Goal: Transaction & Acquisition: Purchase product/service

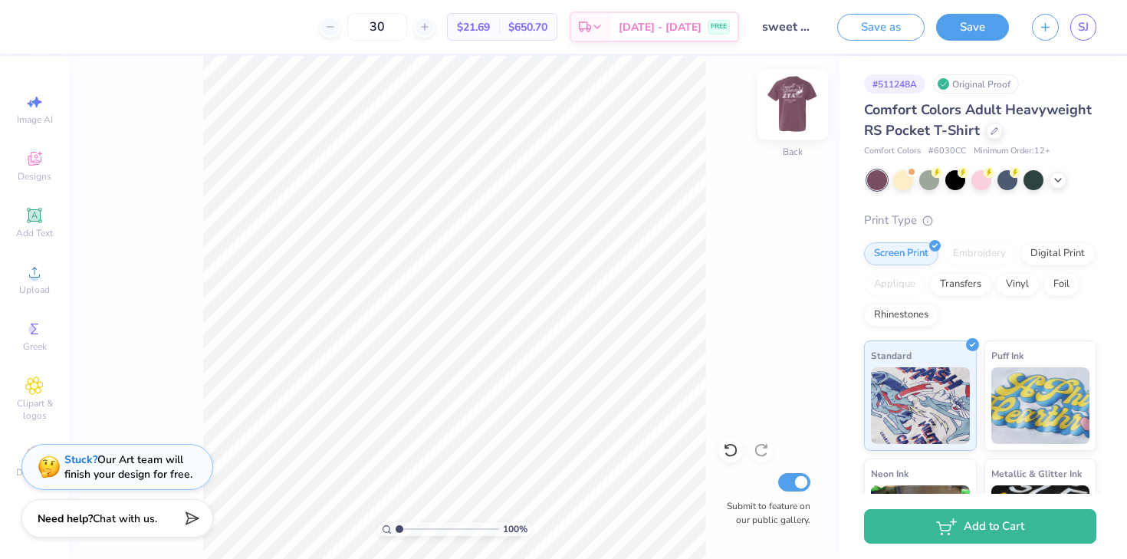
click at [799, 103] on img at bounding box center [792, 104] width 61 height 61
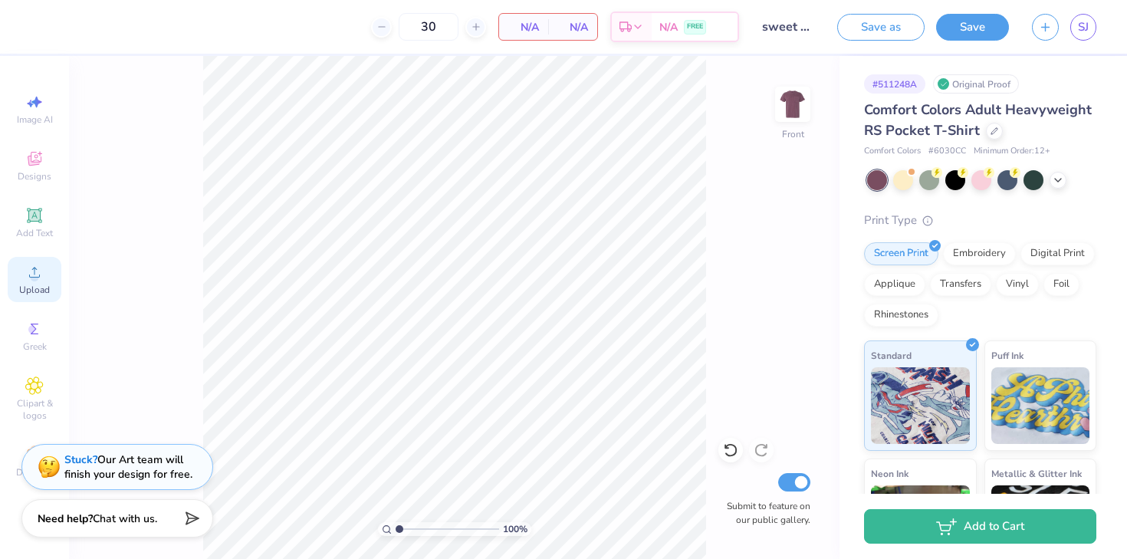
click at [34, 272] on icon at bounding box center [34, 272] width 11 height 11
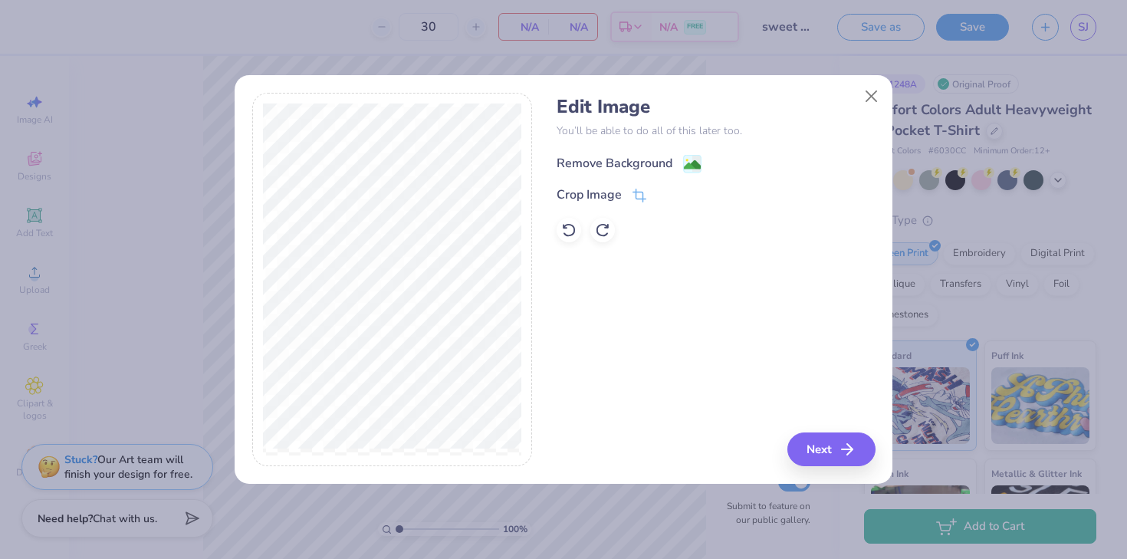
click at [629, 162] on div "Remove Background" at bounding box center [615, 163] width 116 height 18
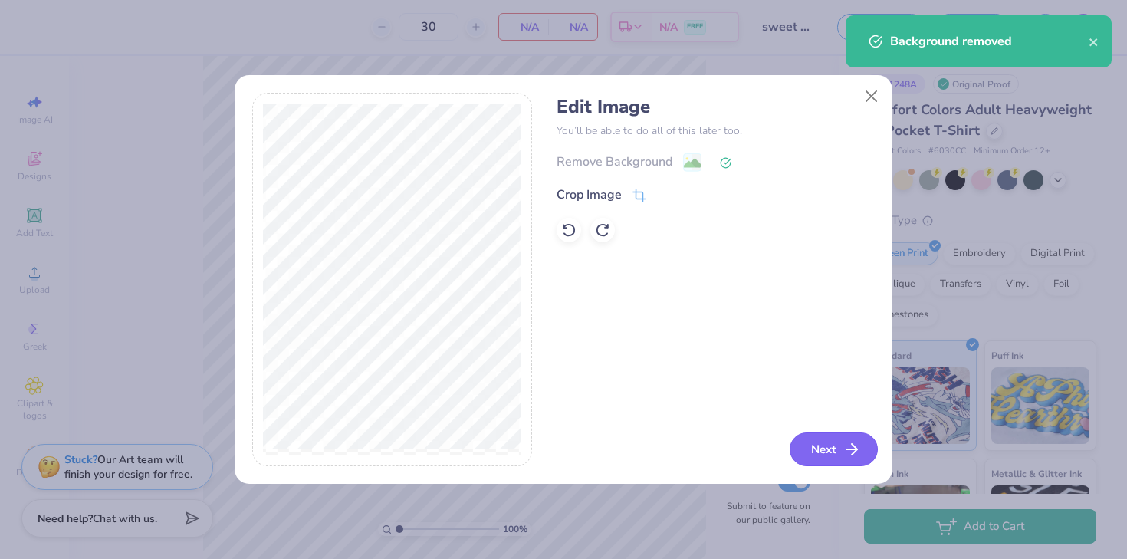
click at [820, 435] on button "Next" at bounding box center [834, 449] width 88 height 34
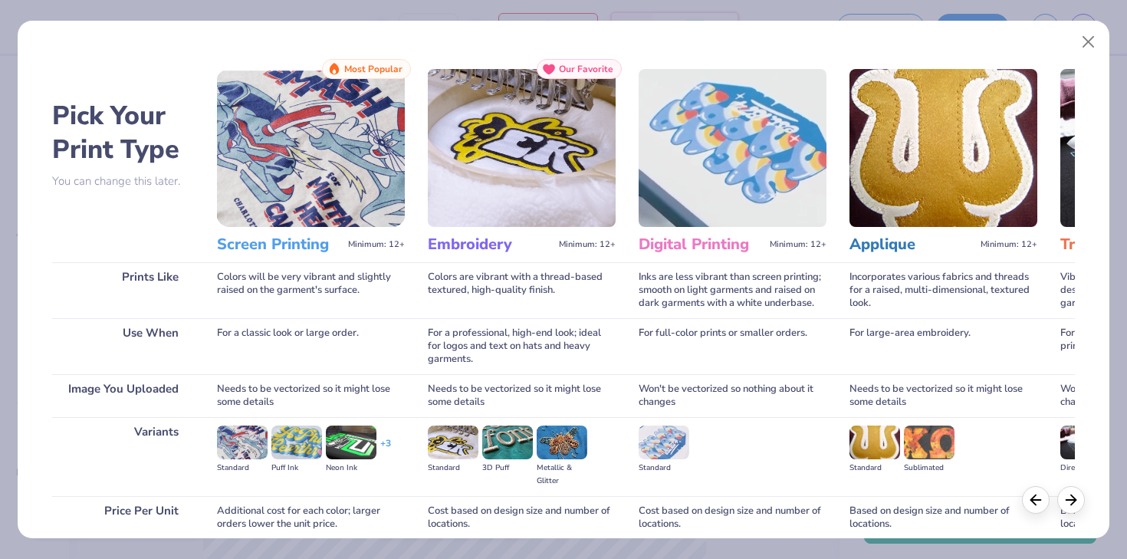
scroll to position [129, 0]
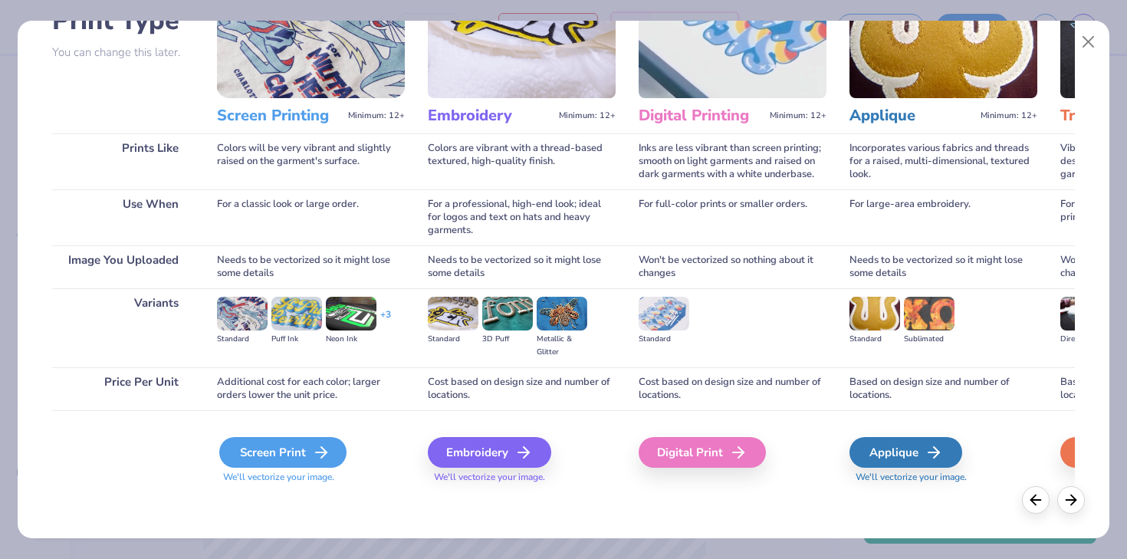
click at [268, 460] on div "Screen Print" at bounding box center [282, 452] width 127 height 31
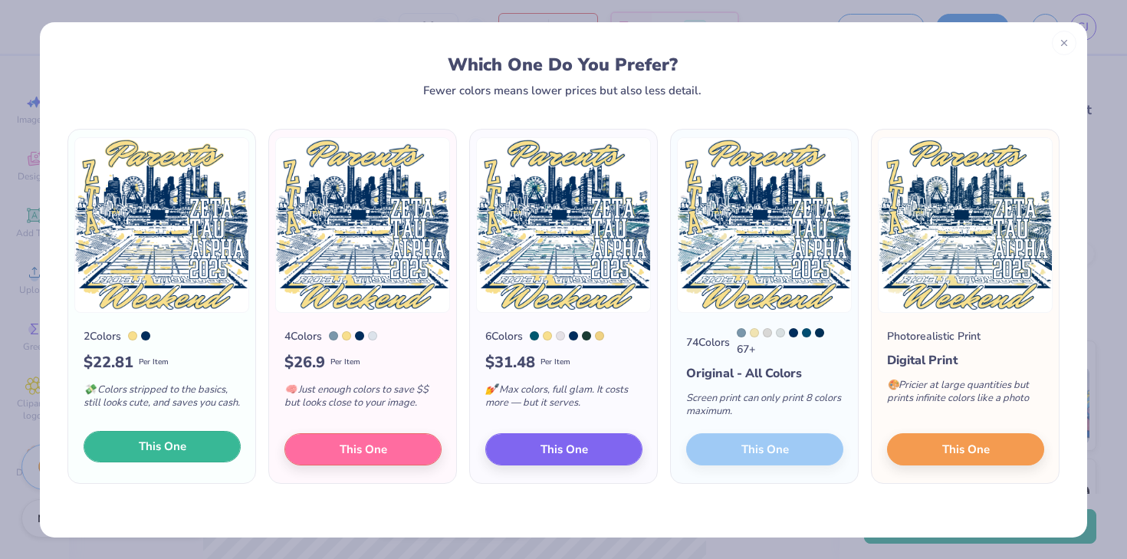
click at [182, 452] on span "This One" at bounding box center [163, 447] width 48 height 18
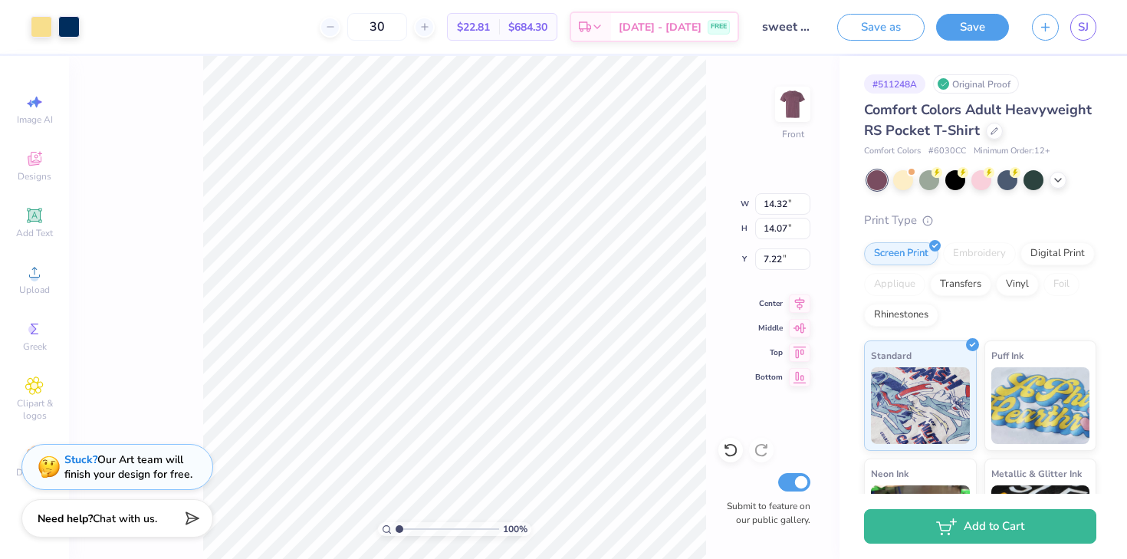
click at [1069, 182] on div at bounding box center [981, 180] width 229 height 20
click at [1061, 179] on icon at bounding box center [1058, 178] width 12 height 12
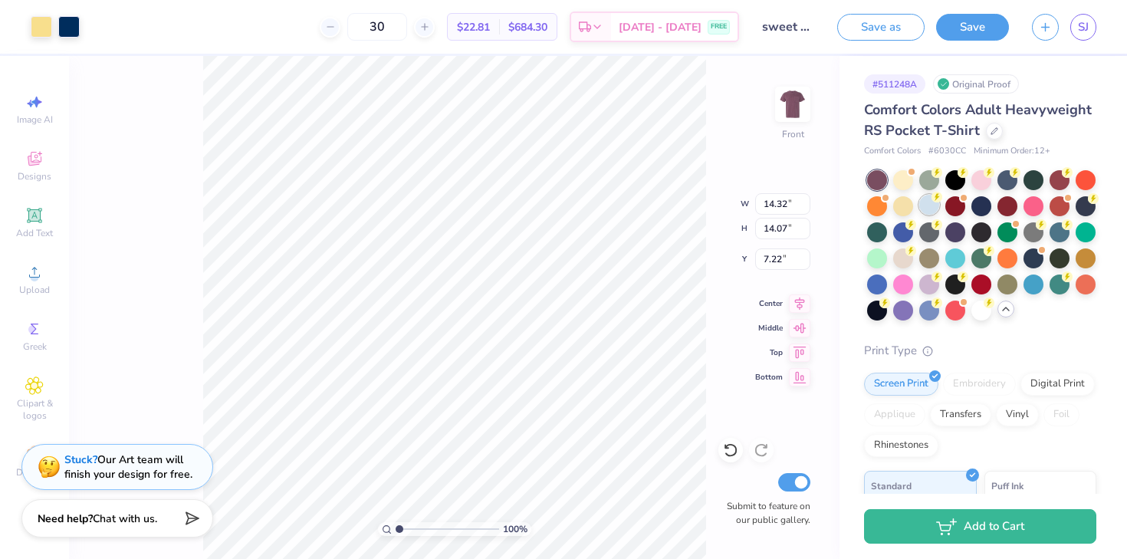
click at [927, 202] on div at bounding box center [929, 205] width 20 height 20
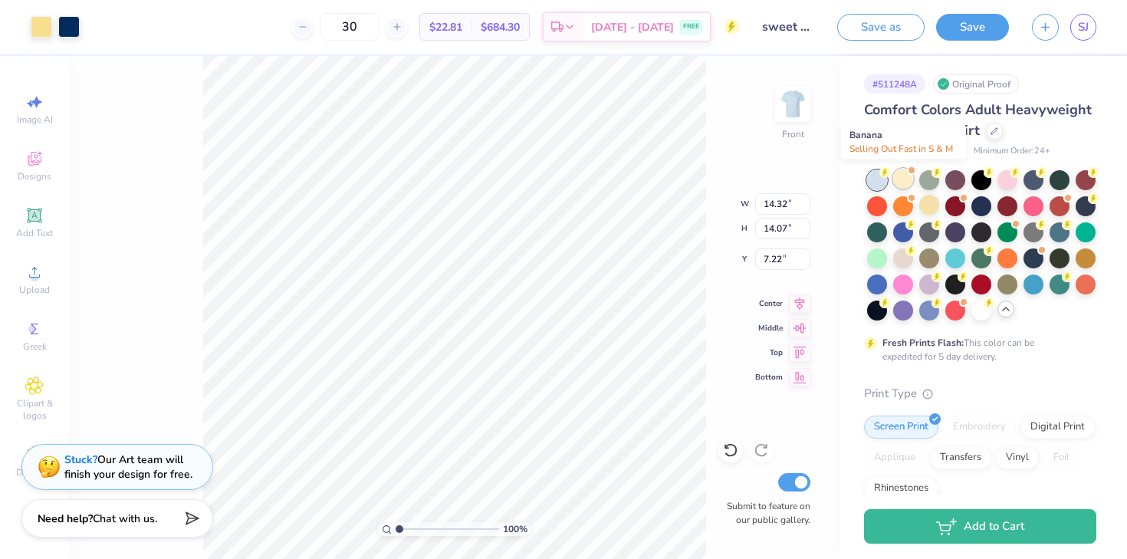
click at [905, 179] on div at bounding box center [903, 179] width 20 height 20
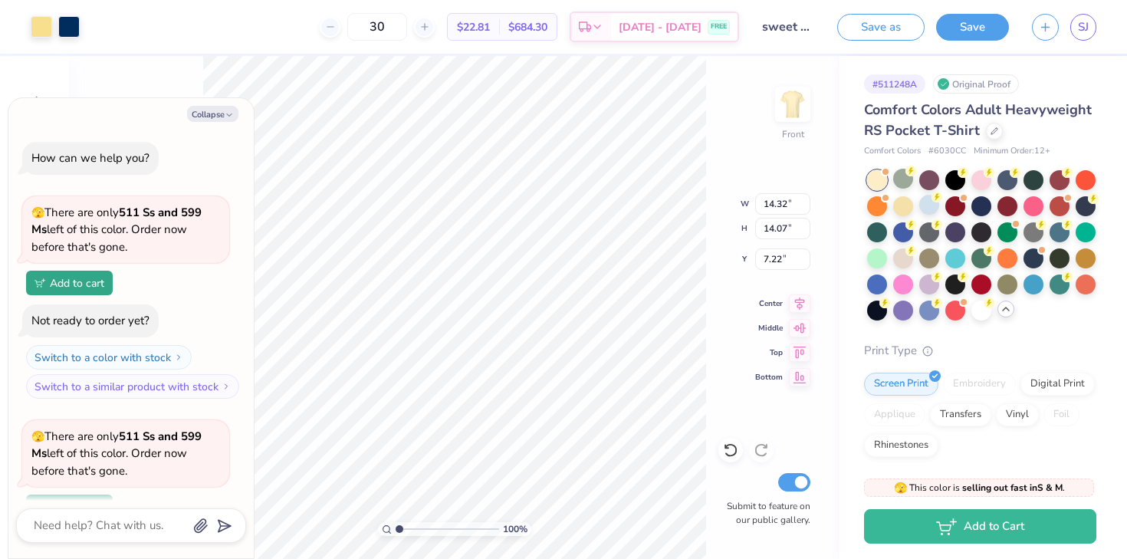
scroll to position [133, 0]
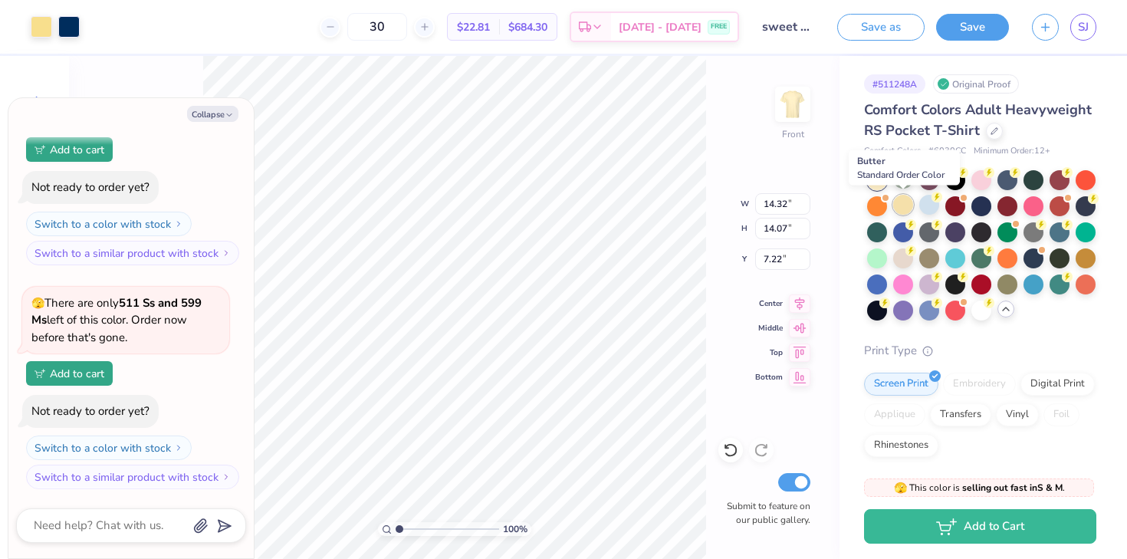
click at [907, 199] on div at bounding box center [903, 205] width 20 height 20
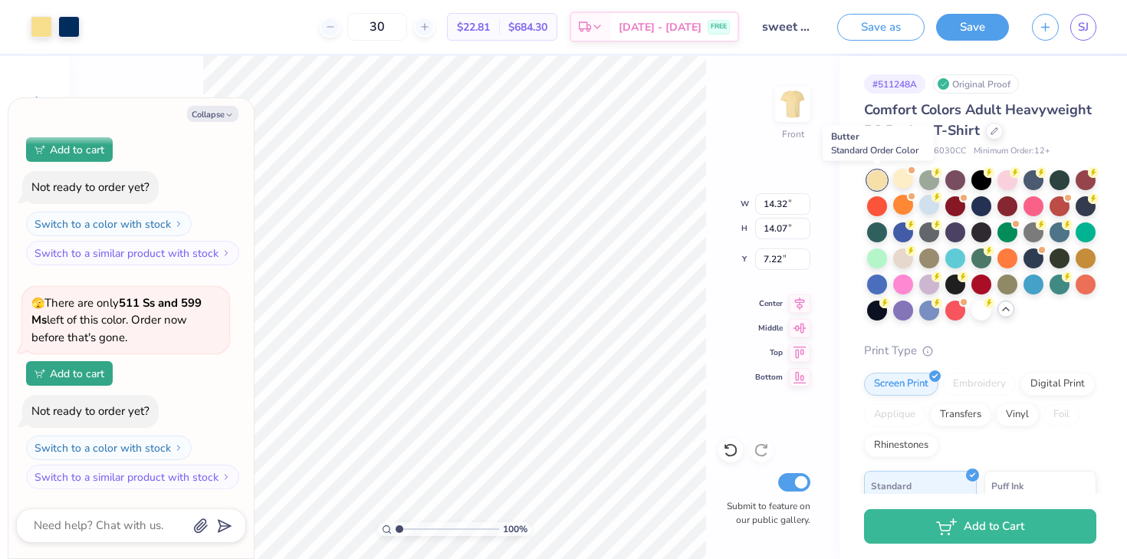
click at [879, 184] on div at bounding box center [877, 180] width 20 height 20
click at [902, 179] on div at bounding box center [903, 179] width 20 height 20
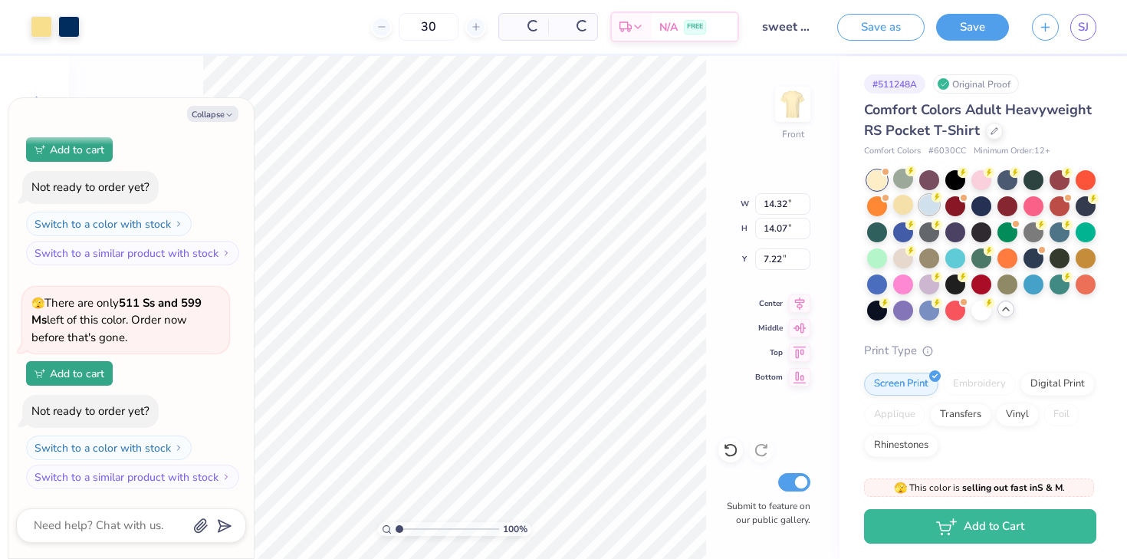
scroll to position [357, 0]
click at [936, 211] on div at bounding box center [929, 205] width 20 height 20
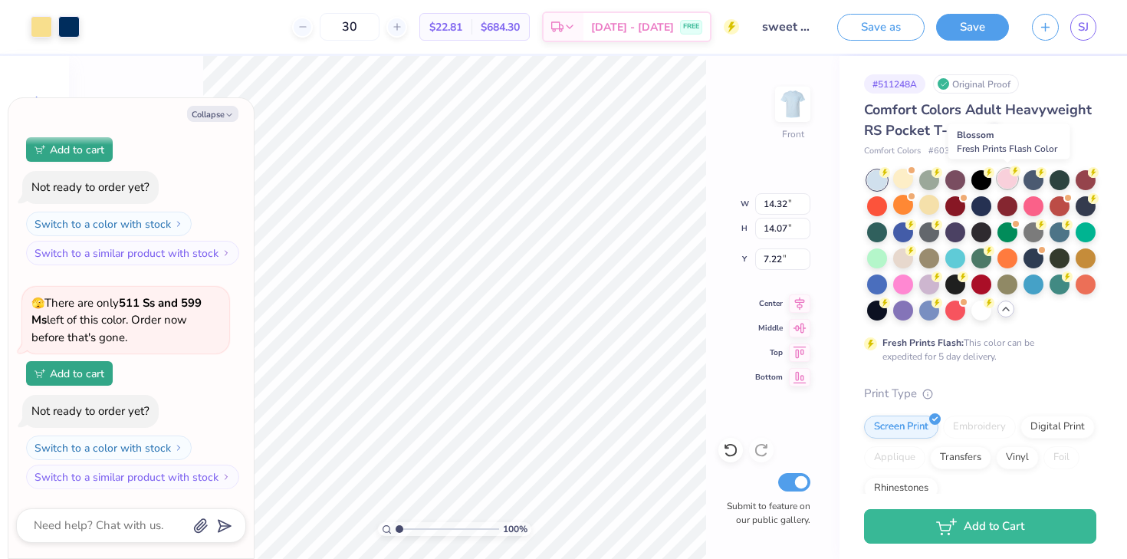
click at [1017, 179] on div at bounding box center [1007, 179] width 20 height 20
click at [1030, 180] on div at bounding box center [1033, 179] width 20 height 20
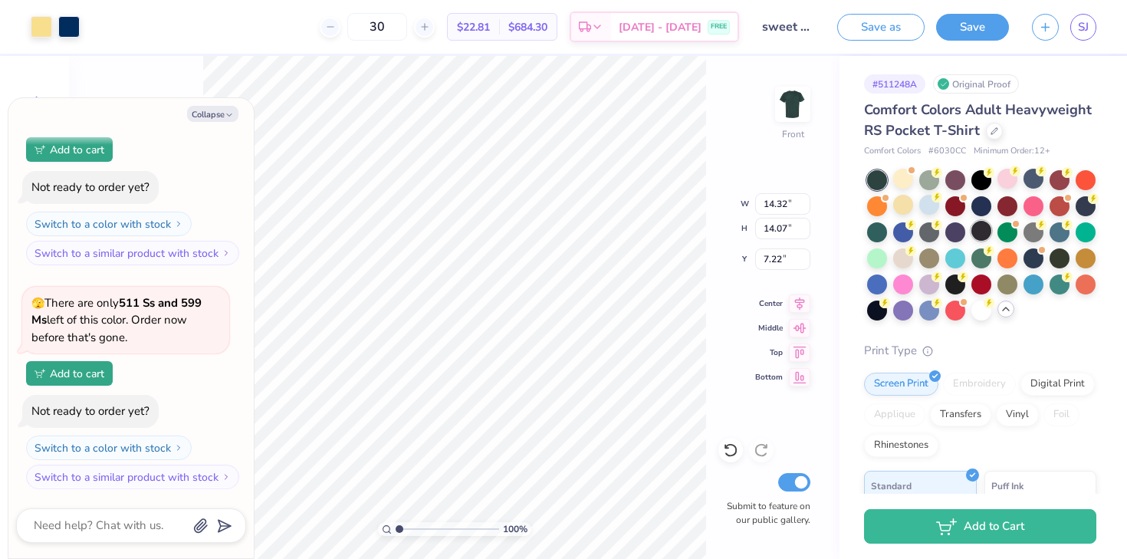
click at [985, 228] on div at bounding box center [981, 231] width 20 height 20
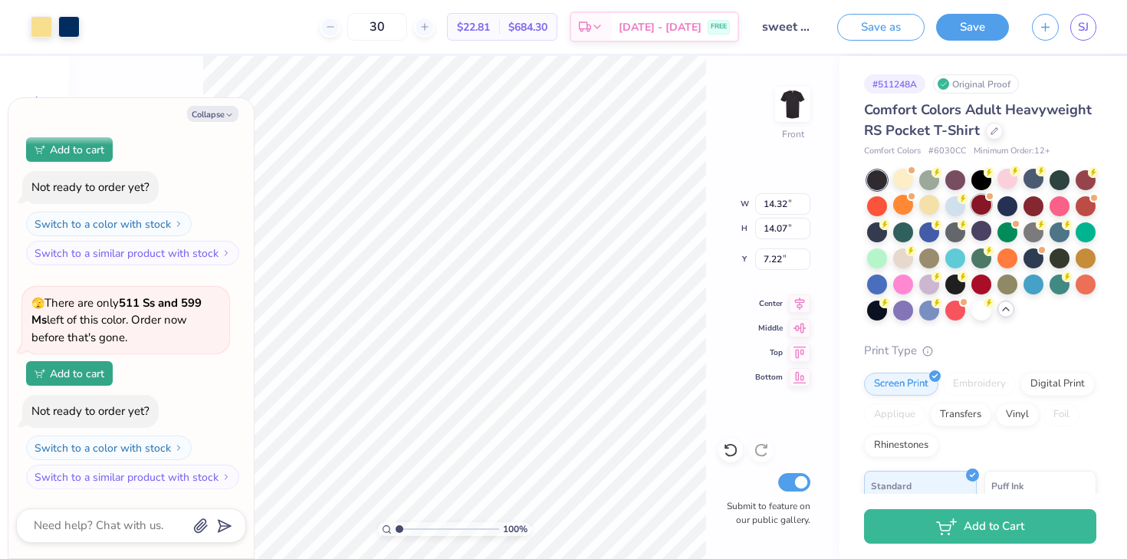
click at [984, 202] on div at bounding box center [981, 205] width 20 height 20
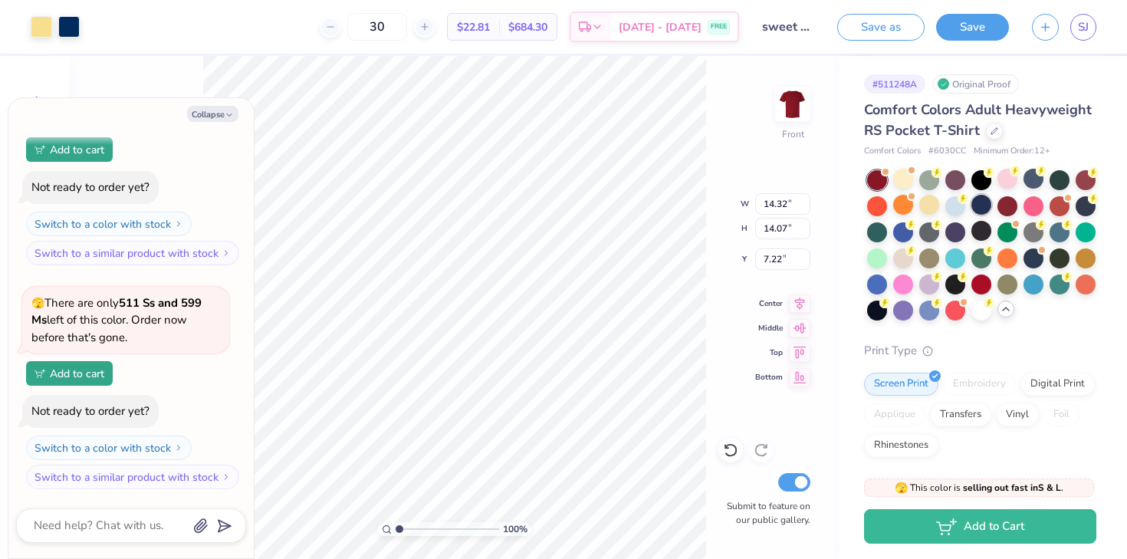
scroll to position [581, 0]
click at [933, 281] on div at bounding box center [929, 283] width 20 height 20
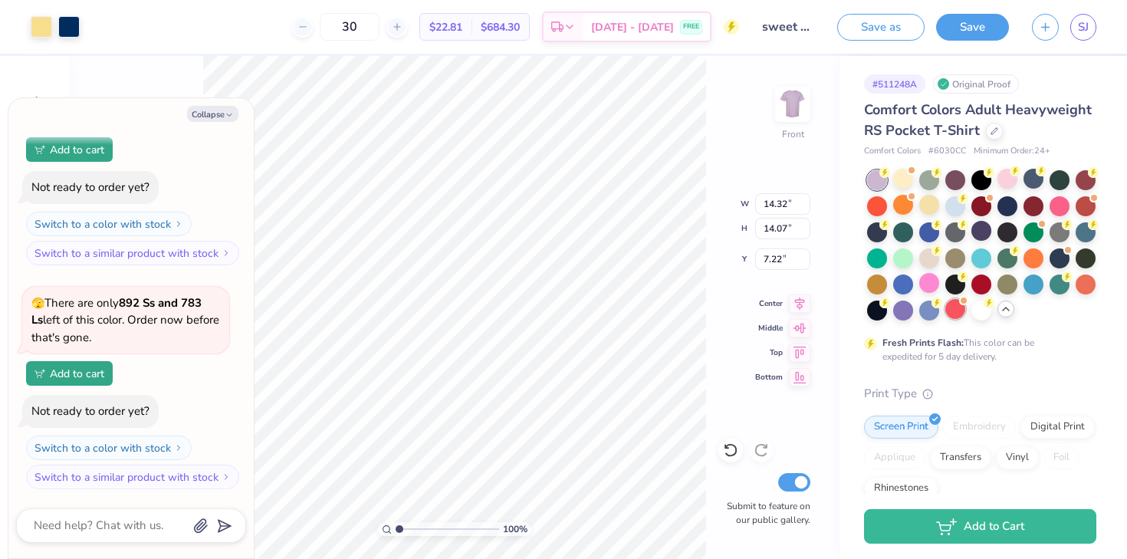
click at [951, 310] on div at bounding box center [955, 309] width 20 height 20
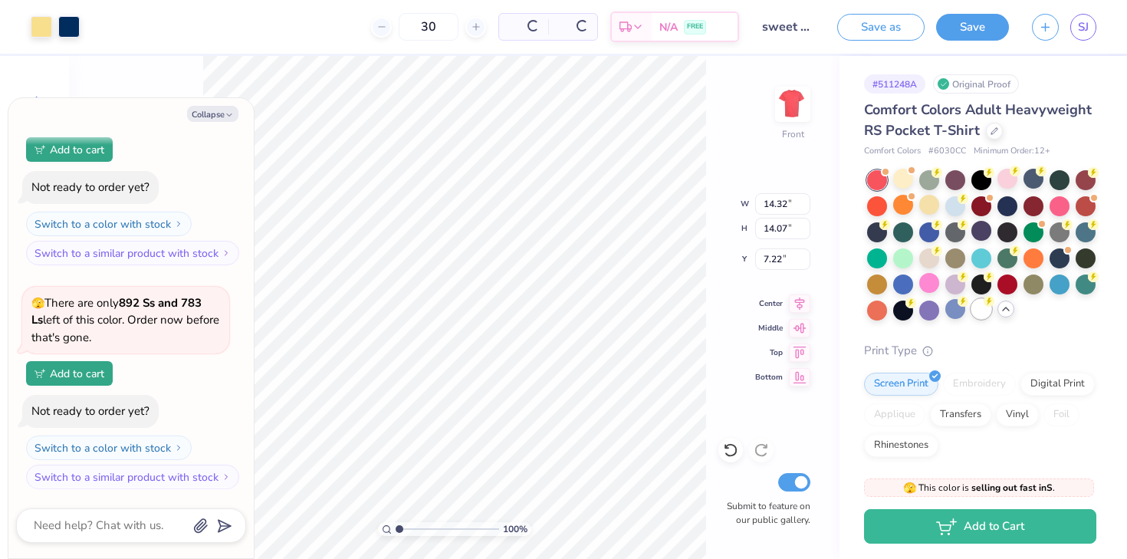
scroll to position [788, 0]
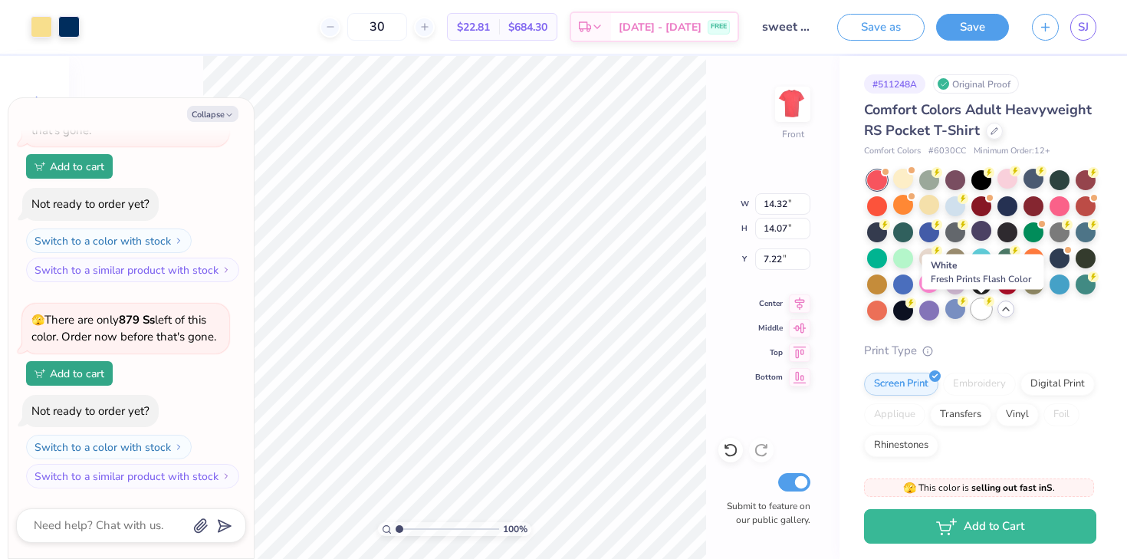
click at [974, 310] on div at bounding box center [981, 309] width 20 height 20
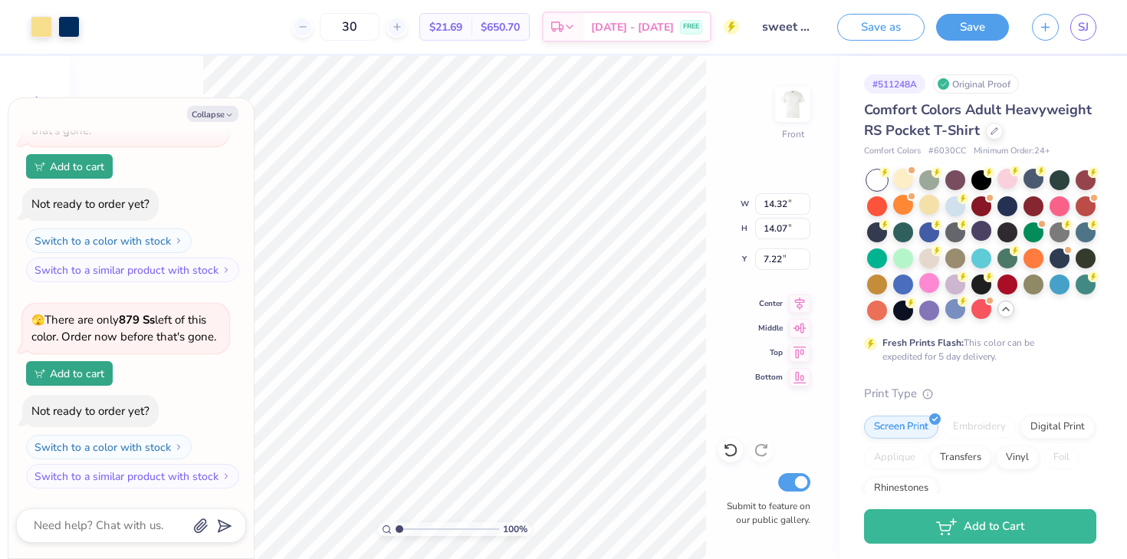
type textarea "x"
type input "11.42"
type input "11.21"
type textarea "x"
type input "5.00"
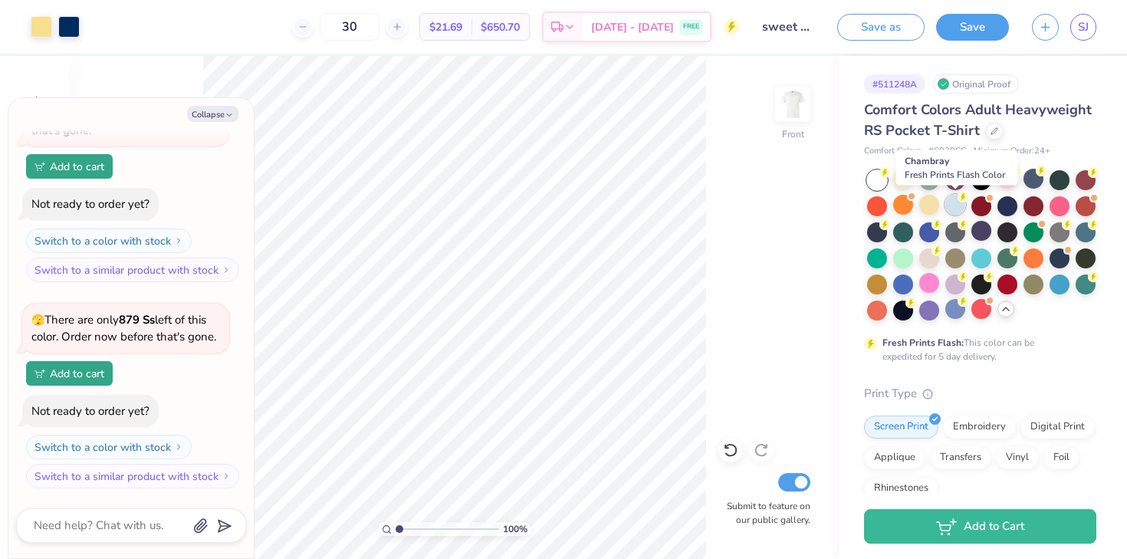
click at [954, 211] on div at bounding box center [955, 205] width 20 height 20
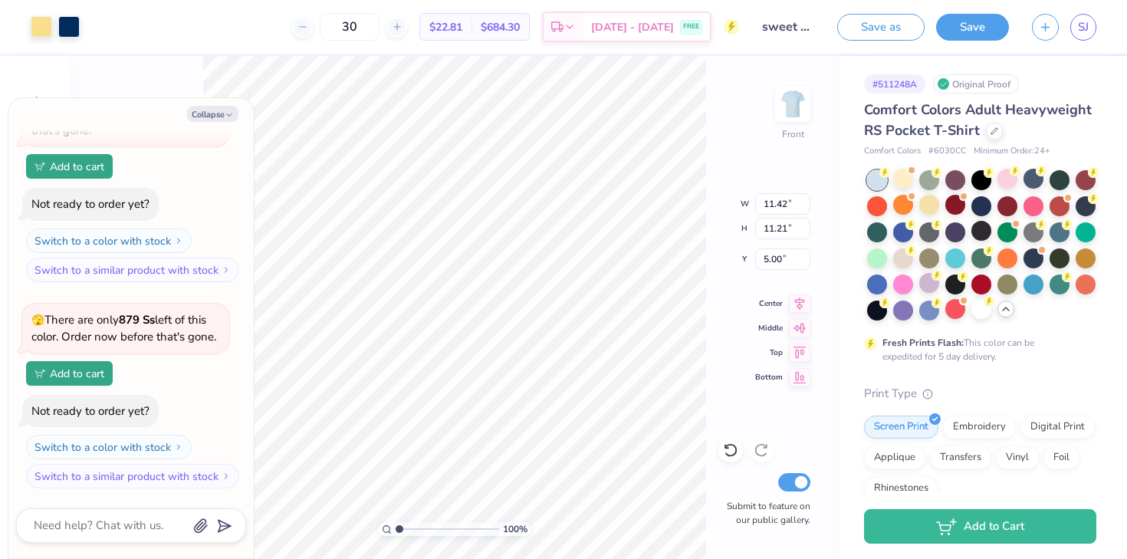
type textarea "x"
type input "4.56"
click at [902, 261] on div at bounding box center [903, 257] width 20 height 20
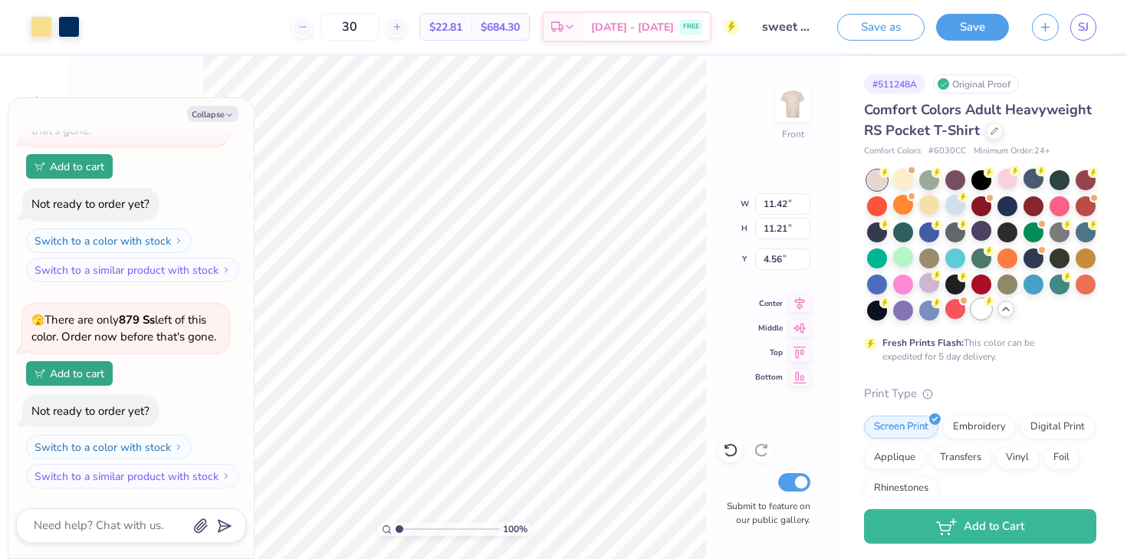
click at [989, 306] on div at bounding box center [981, 309] width 20 height 20
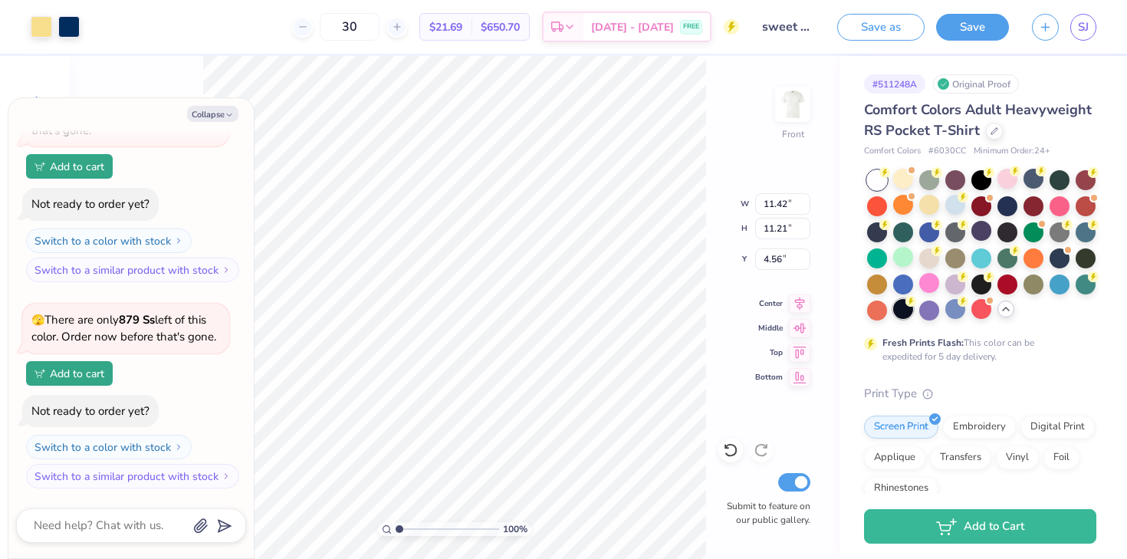
click at [903, 314] on div at bounding box center [903, 309] width 20 height 20
click at [926, 263] on div at bounding box center [929, 257] width 20 height 20
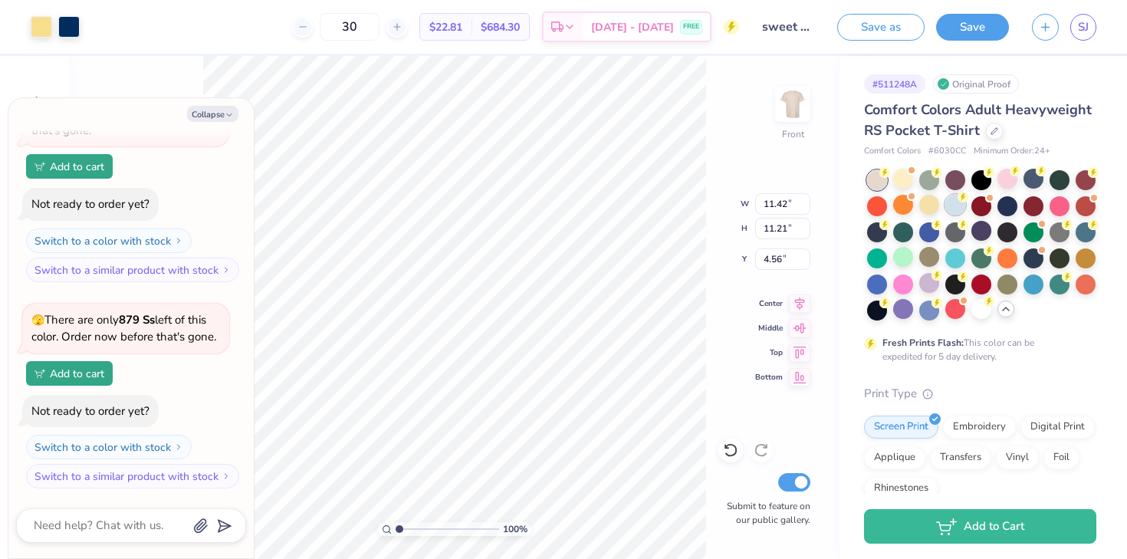
click at [958, 202] on icon at bounding box center [962, 197] width 11 height 11
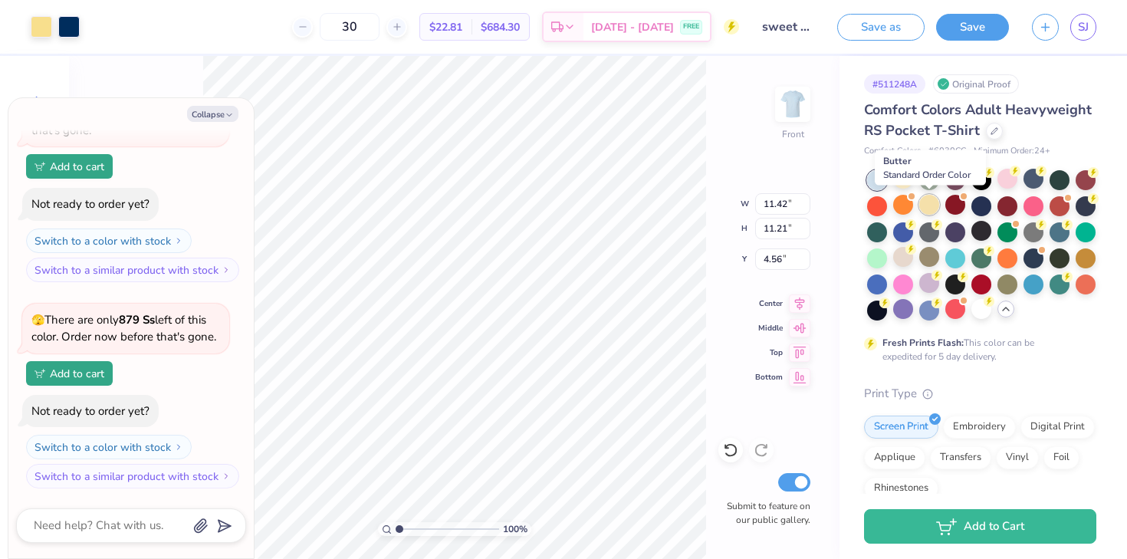
click at [932, 205] on div at bounding box center [929, 205] width 20 height 20
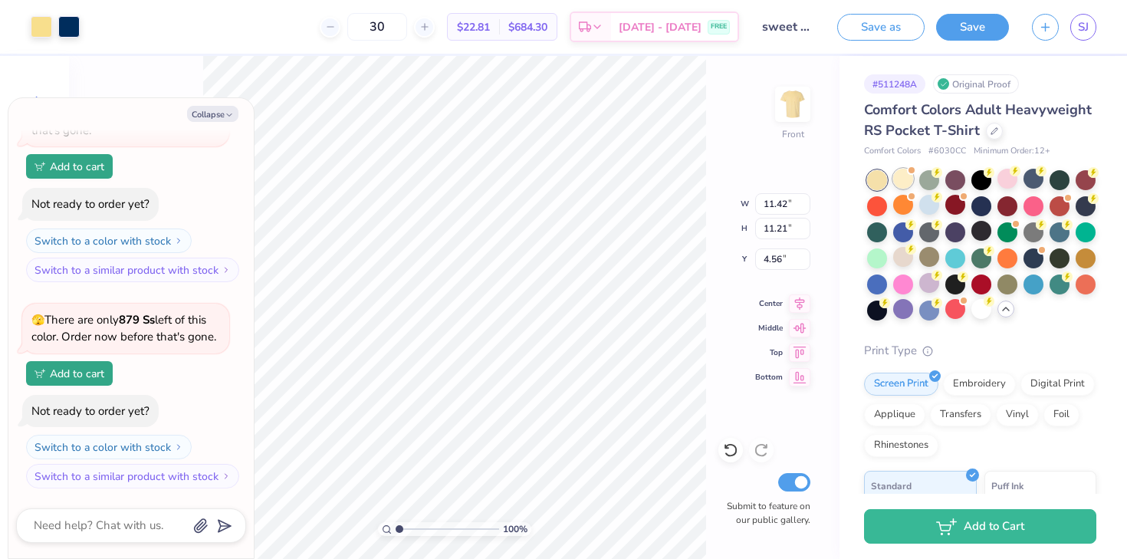
click at [911, 183] on div at bounding box center [903, 179] width 20 height 20
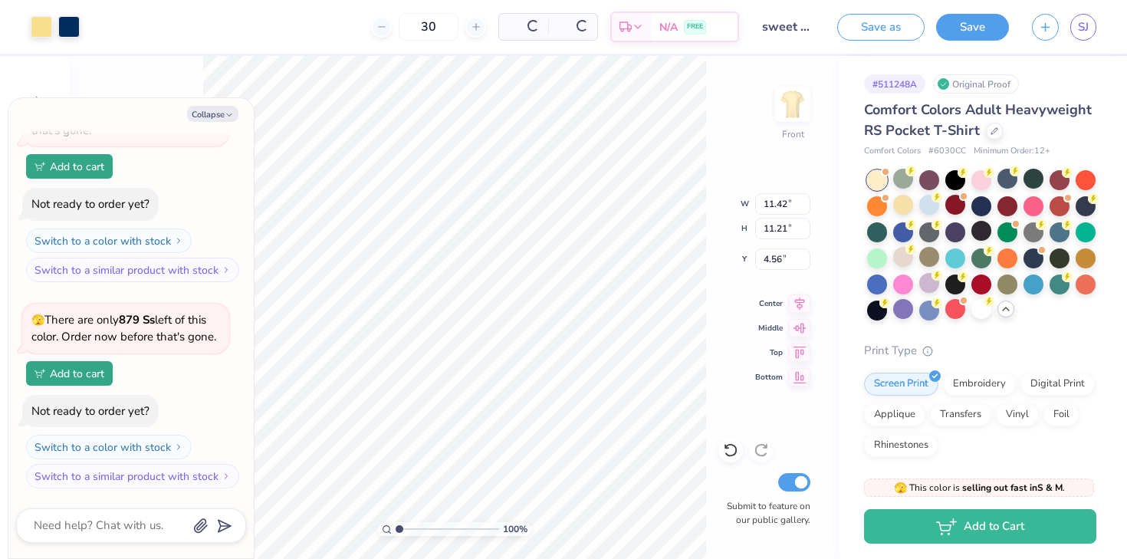
scroll to position [1012, 0]
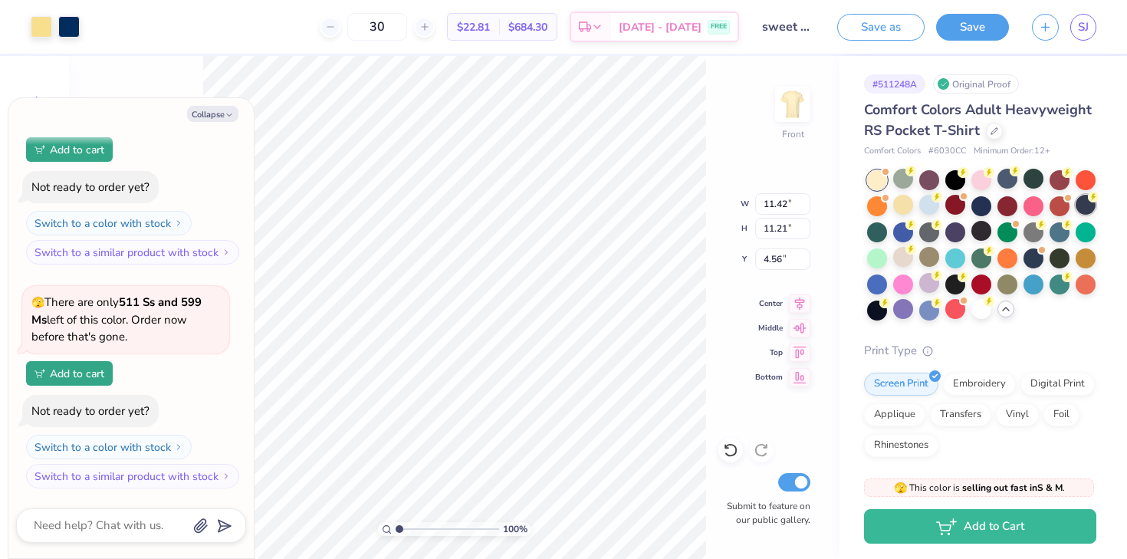
click at [1088, 205] on div at bounding box center [1086, 205] width 20 height 20
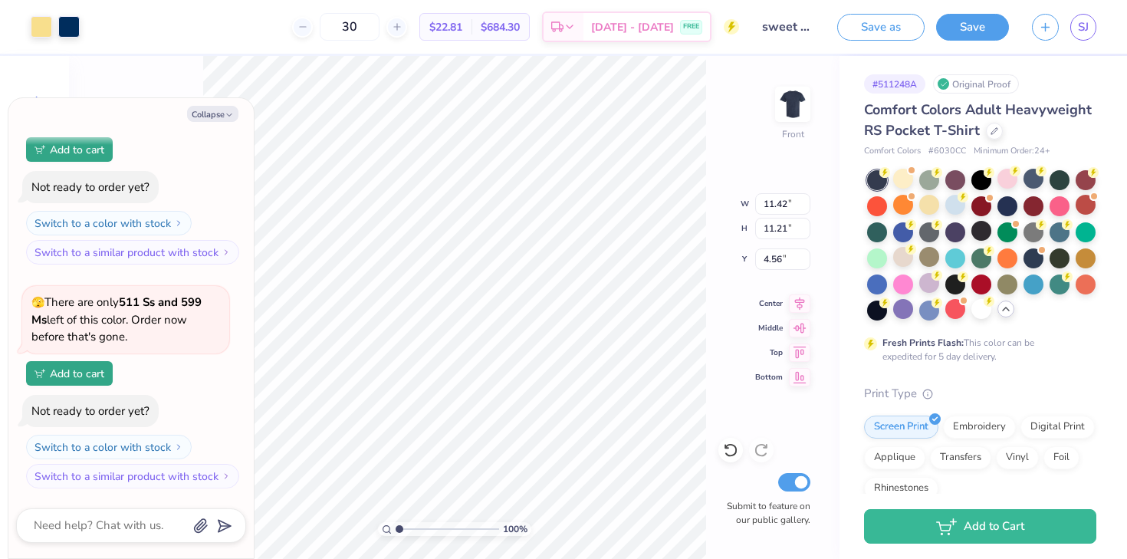
type textarea "x"
